Goal: Find specific page/section

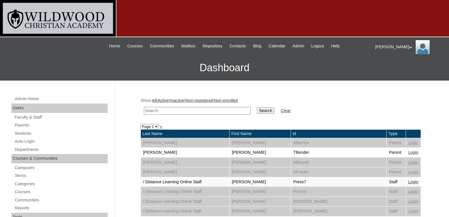
click at [218, 111] on input "text" at bounding box center [197, 111] width 107 height 8
type input "grov"
click at [257, 107] on input "Search" at bounding box center [266, 110] width 18 height 6
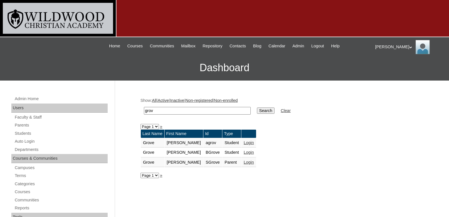
click at [243, 162] on link "Login" at bounding box center [248, 162] width 10 height 5
